Goal: Transaction & Acquisition: Obtain resource

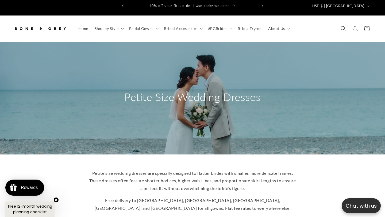
scroll to position [5, 0]
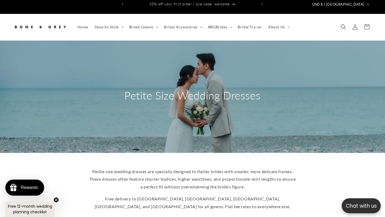
click at [33, 210] on span "Free 12-month wedding planning checklist" at bounding box center [30, 209] width 44 height 11
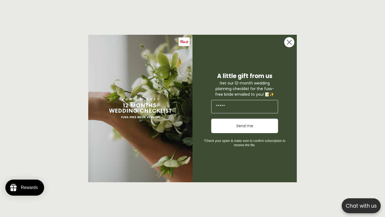
scroll to position [0, 130]
click at [215, 104] on input "Email" at bounding box center [244, 106] width 67 height 13
type input "**********"
click at [242, 128] on button "Send me" at bounding box center [244, 126] width 67 height 14
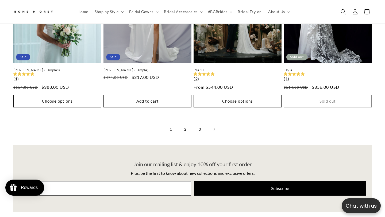
scroll to position [1145, 0]
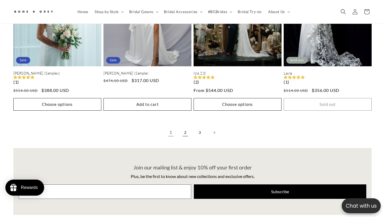
click at [184, 127] on link "2" at bounding box center [186, 133] width 12 height 12
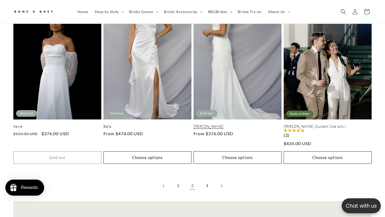
scroll to position [1100, 0]
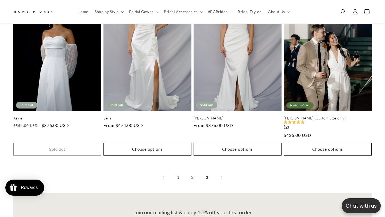
click at [207, 172] on link "3" at bounding box center [207, 178] width 12 height 12
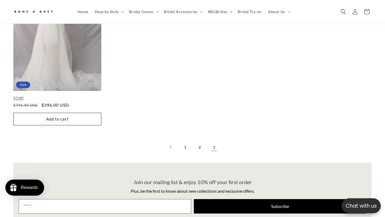
scroll to position [963, 0]
